Goal: Task Accomplishment & Management: Use online tool/utility

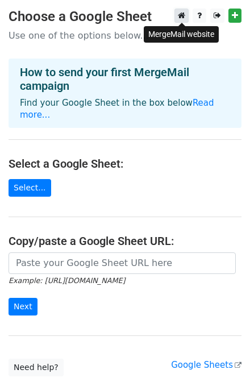
click at [180, 18] on icon at bounding box center [181, 15] width 7 height 8
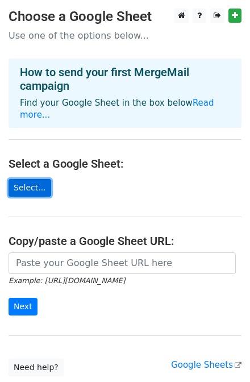
click at [34, 179] on link "Select..." at bounding box center [30, 188] width 43 height 18
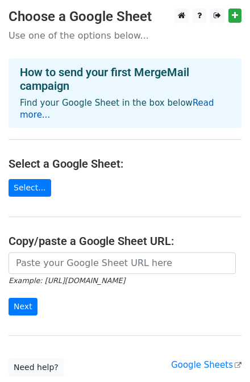
click at [204, 103] on link "Read more..." at bounding box center [117, 109] width 195 height 22
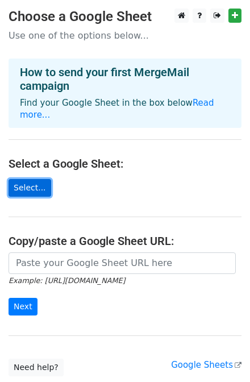
click at [24, 180] on link "Select..." at bounding box center [30, 188] width 43 height 18
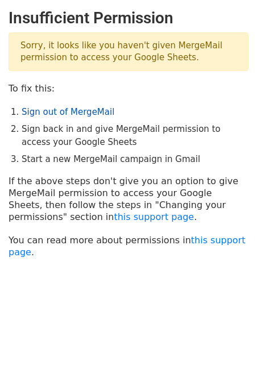
click at [86, 110] on link "Sign out of MergeMail" at bounding box center [68, 112] width 93 height 10
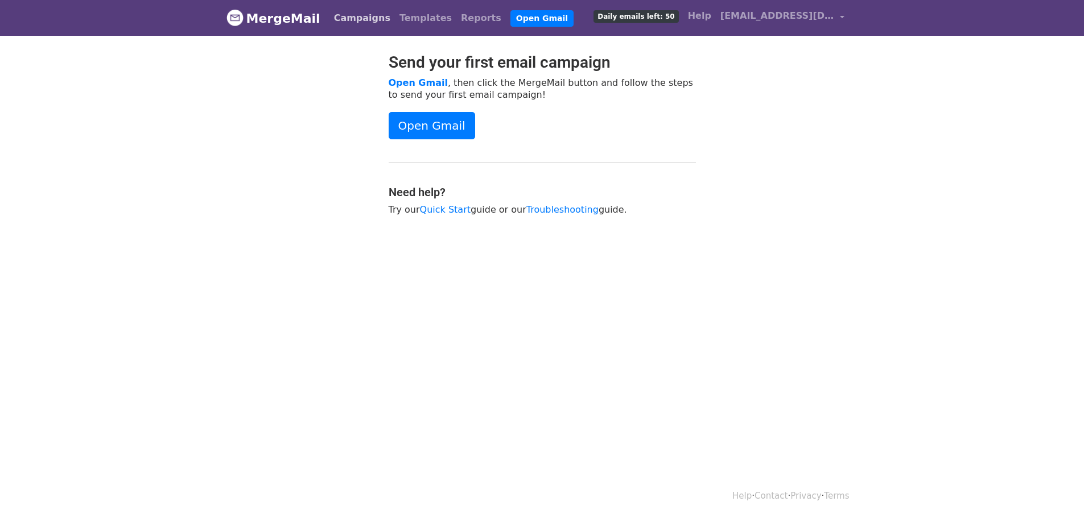
click at [355, 21] on link "Campaigns" at bounding box center [361, 18] width 65 height 23
click at [456, 20] on link "Reports" at bounding box center [481, 18] width 50 height 23
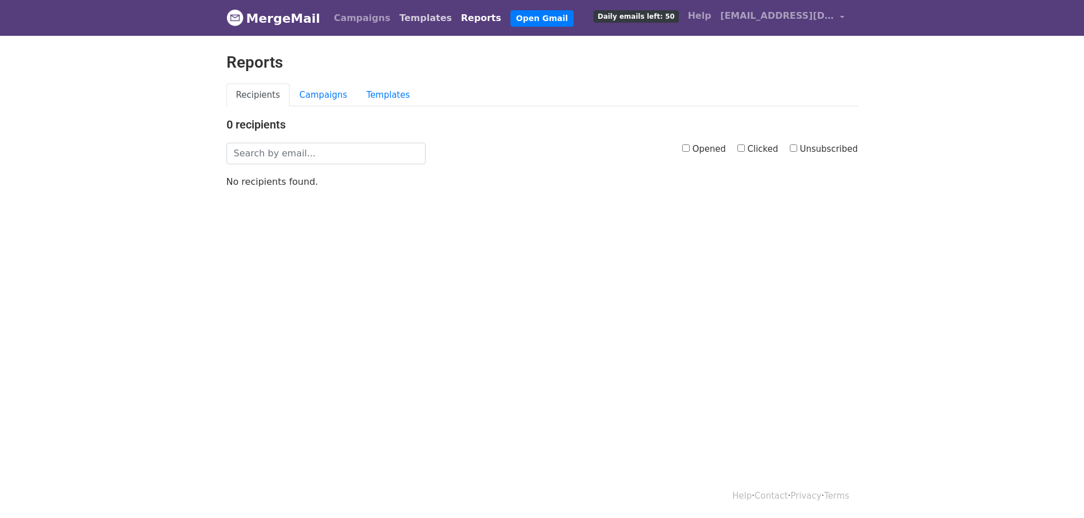
click at [408, 20] on link "Templates" at bounding box center [425, 18] width 61 height 23
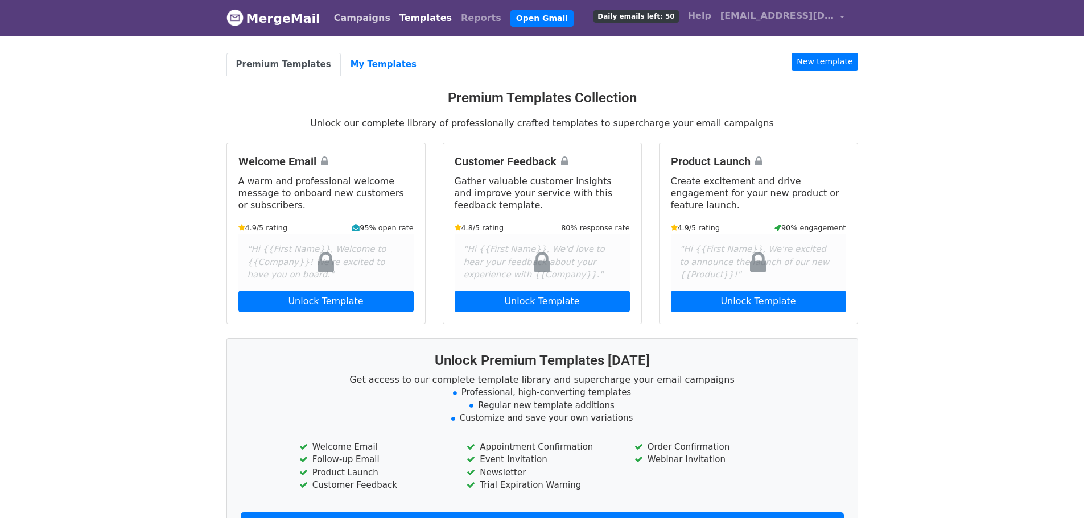
click at [356, 18] on link "Campaigns" at bounding box center [361, 18] width 65 height 23
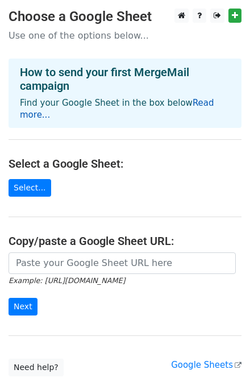
click at [209, 104] on link "Read more..." at bounding box center [117, 109] width 195 height 22
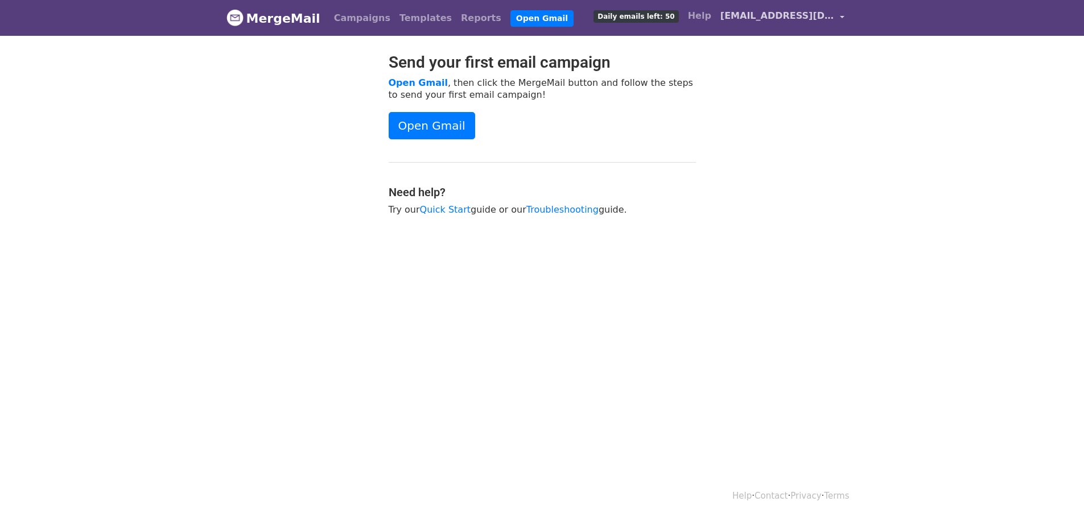
click at [785, 17] on span "[EMAIL_ADDRESS][DOMAIN_NAME]" at bounding box center [777, 16] width 114 height 14
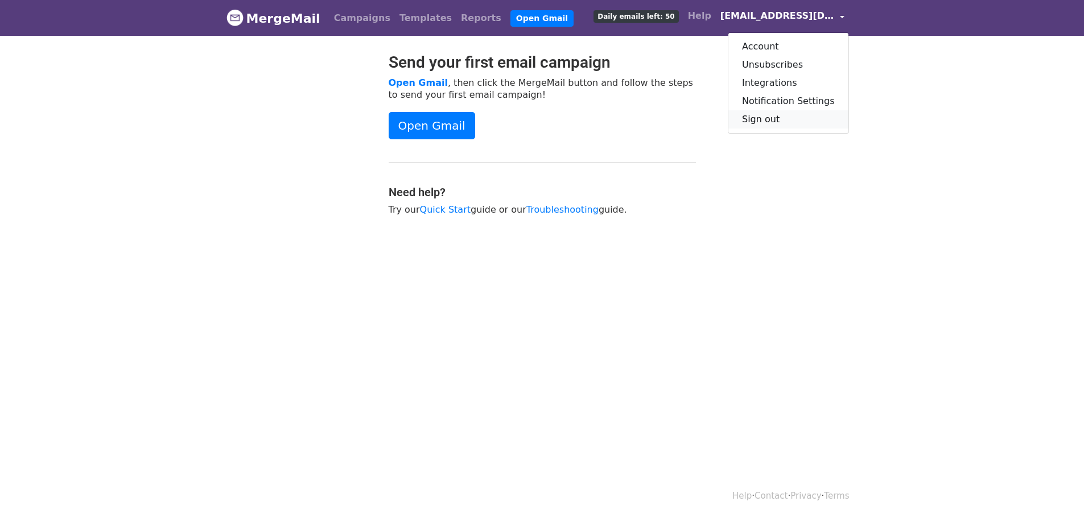
click at [772, 118] on link "Sign out" at bounding box center [788, 119] width 120 height 18
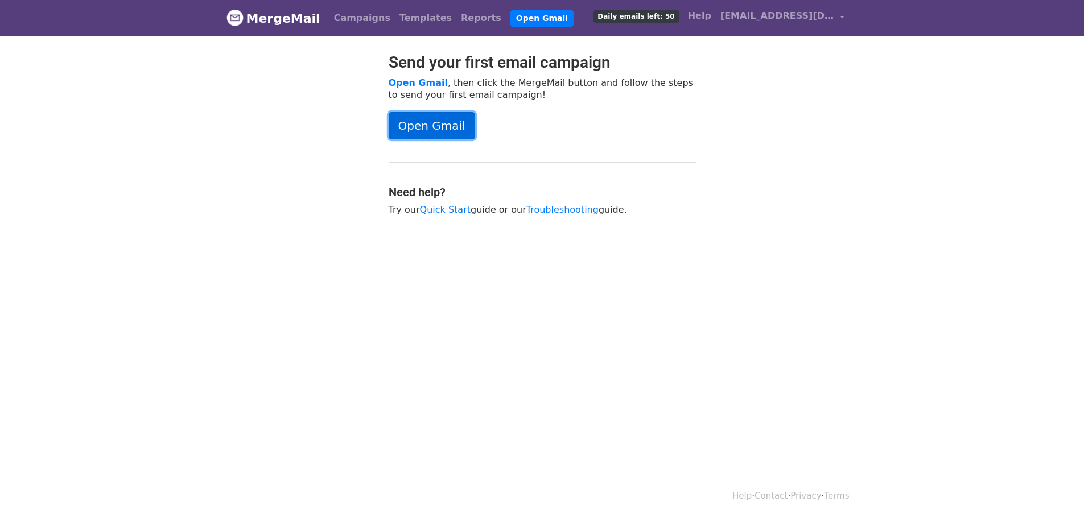
click at [440, 123] on link "Open Gmail" at bounding box center [432, 125] width 86 height 27
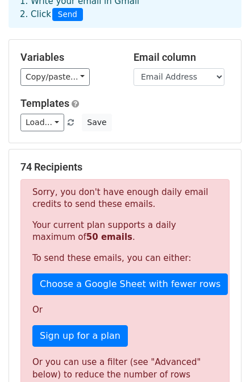
scroll to position [91, 0]
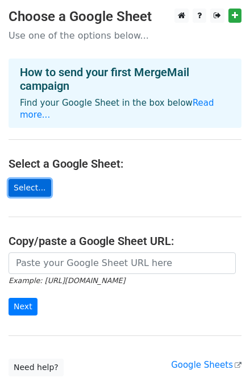
click at [31, 179] on link "Select..." at bounding box center [30, 188] width 43 height 18
click at [27, 179] on link "Select..." at bounding box center [30, 188] width 43 height 18
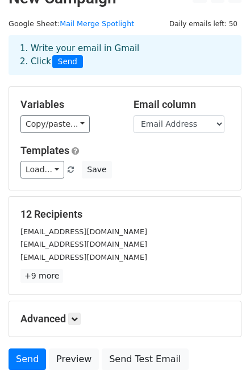
scroll to position [13, 0]
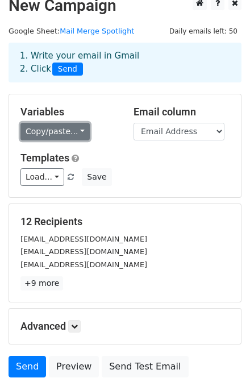
click at [77, 130] on link "Copy/paste..." at bounding box center [54, 132] width 69 height 18
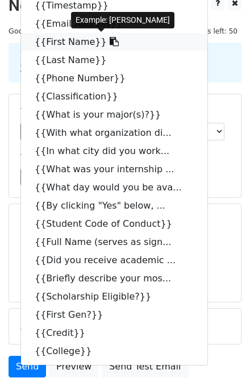
click at [67, 43] on link "{{First Name}}" at bounding box center [114, 42] width 187 height 18
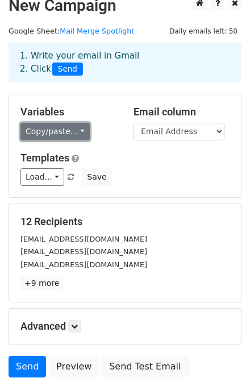
click at [77, 134] on link "Copy/paste..." at bounding box center [54, 132] width 69 height 18
